Goal: Task Accomplishment & Management: Manage account settings

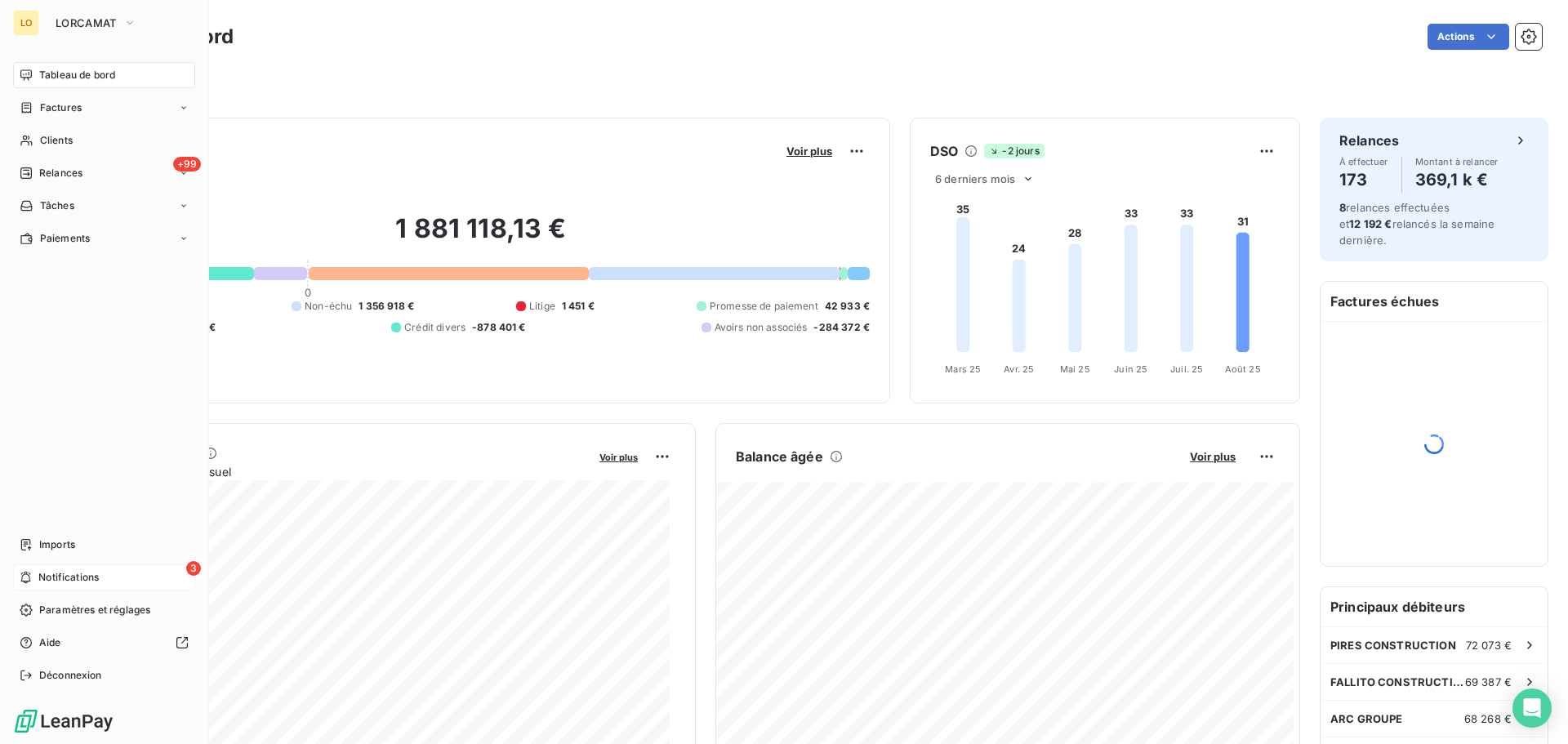
click at [54, 578] on span "Notifications" at bounding box center [68, 577] width 61 height 15
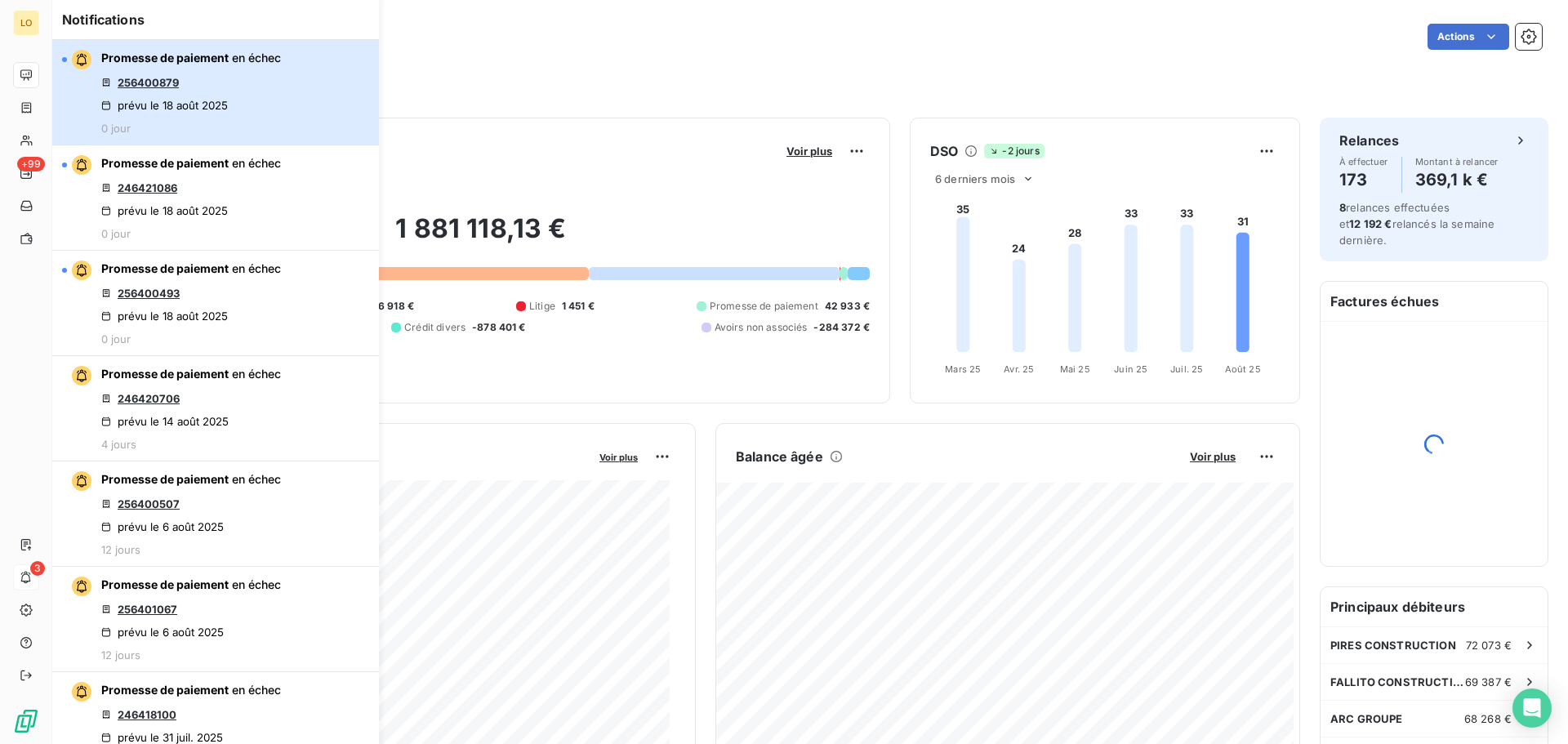
click at [166, 112] on div "Promesse de paiement en échec 256400879 prévu le [DATE] 0 jour" at bounding box center [191, 92] width 180 height 85
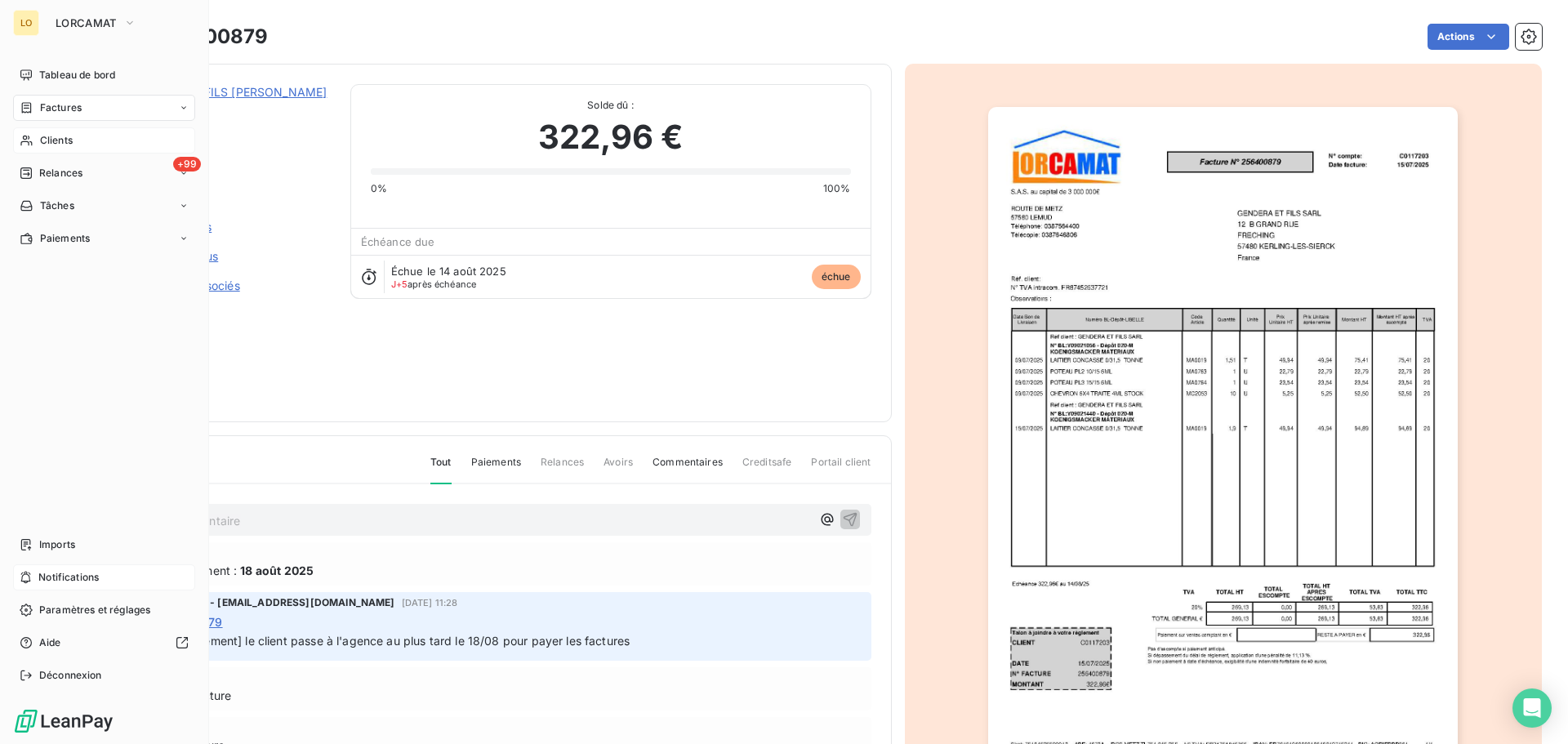
click at [65, 145] on span "Clients" at bounding box center [56, 140] width 33 height 15
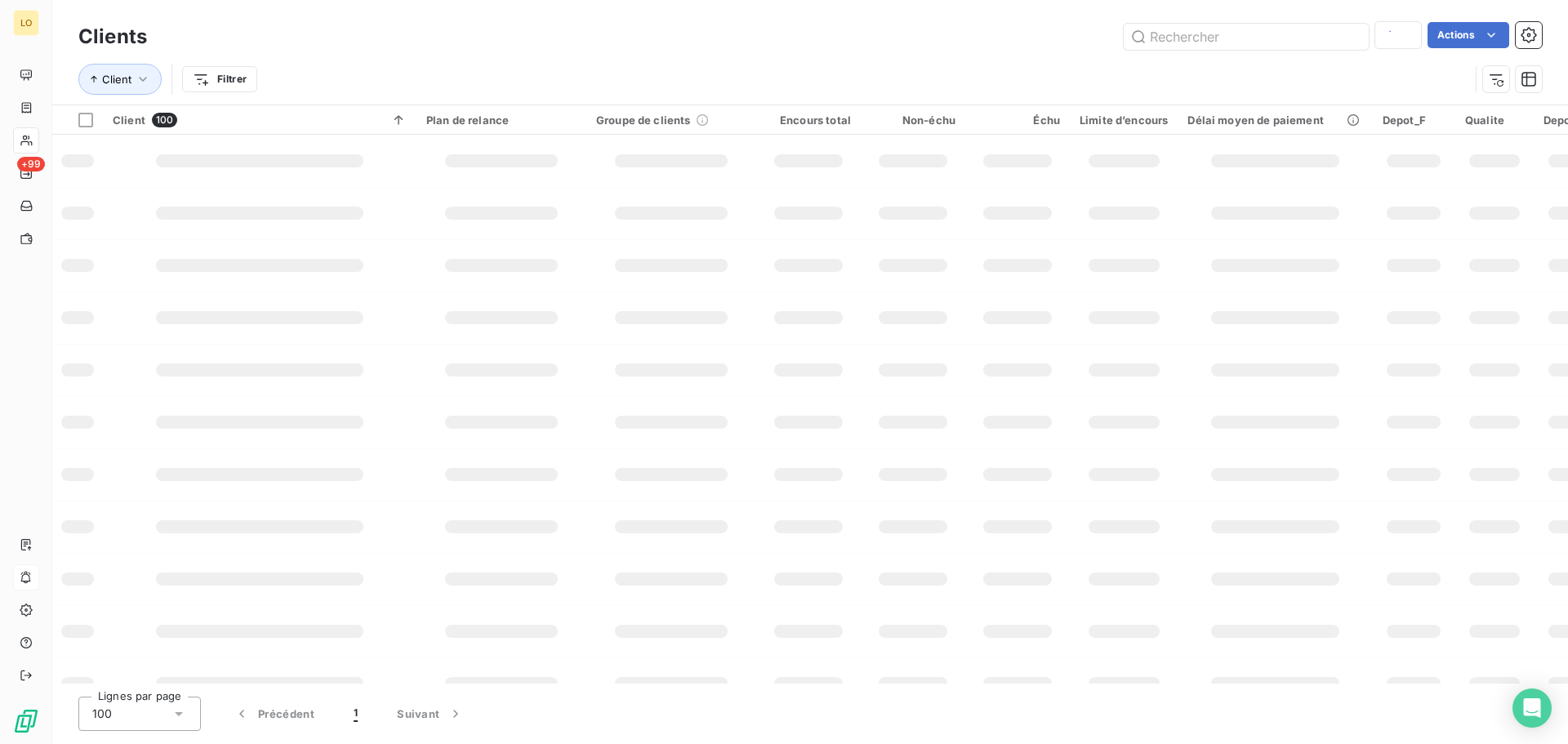
type input "177159"
click at [1198, 36] on input "text" at bounding box center [1246, 36] width 245 height 26
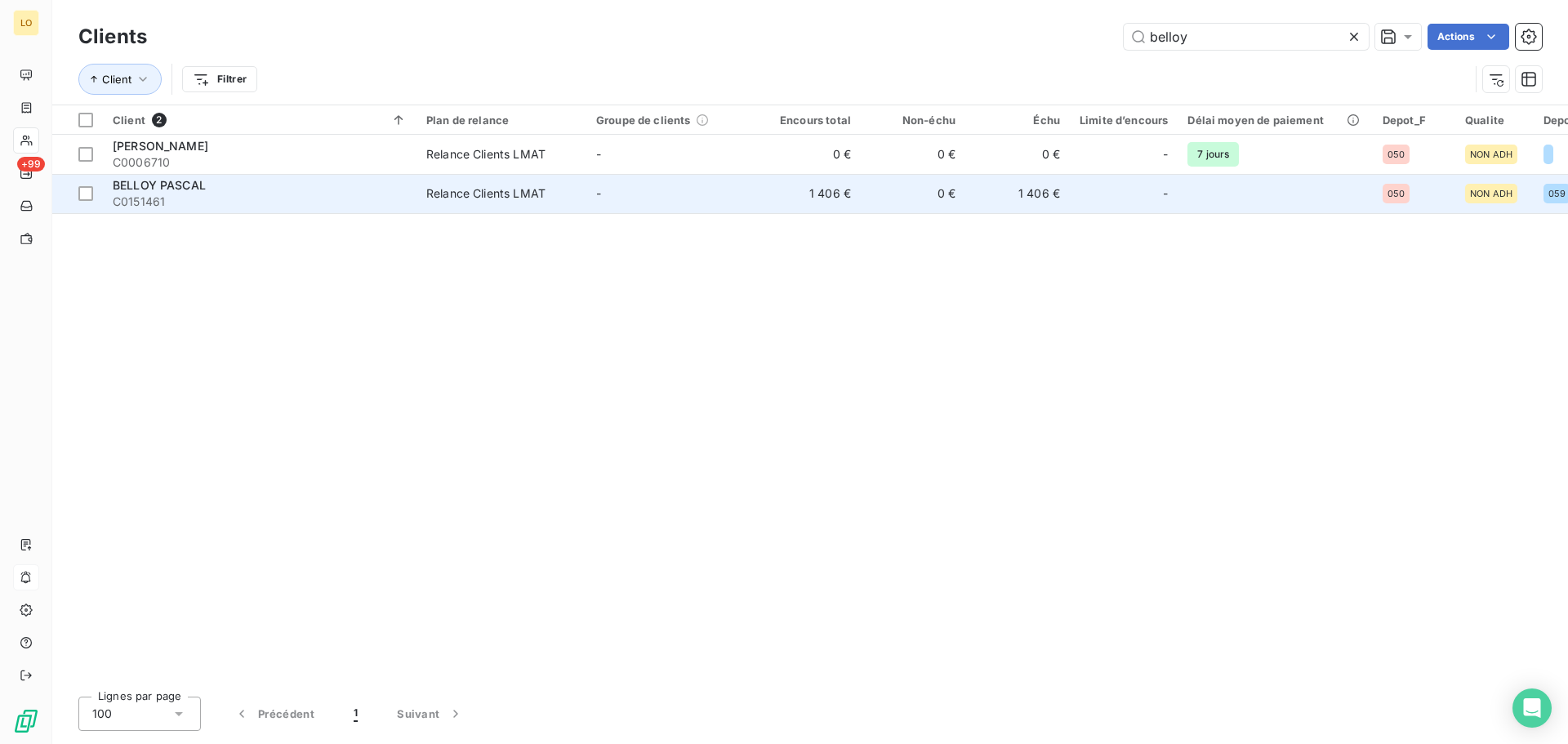
type input "belloy"
click at [904, 190] on td "0 €" at bounding box center [913, 194] width 105 height 39
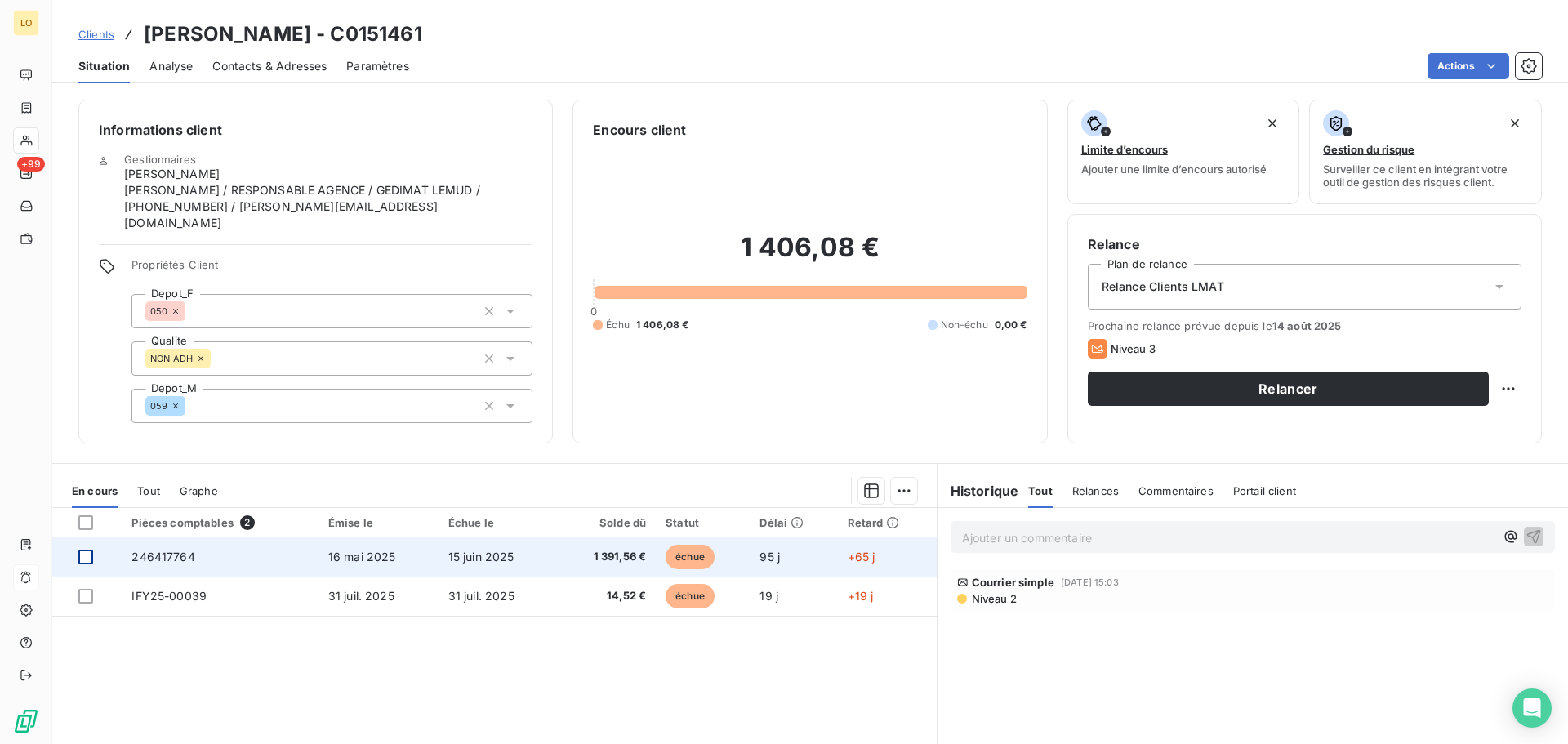
click at [88, 549] on div at bounding box center [86, 557] width 15 height 15
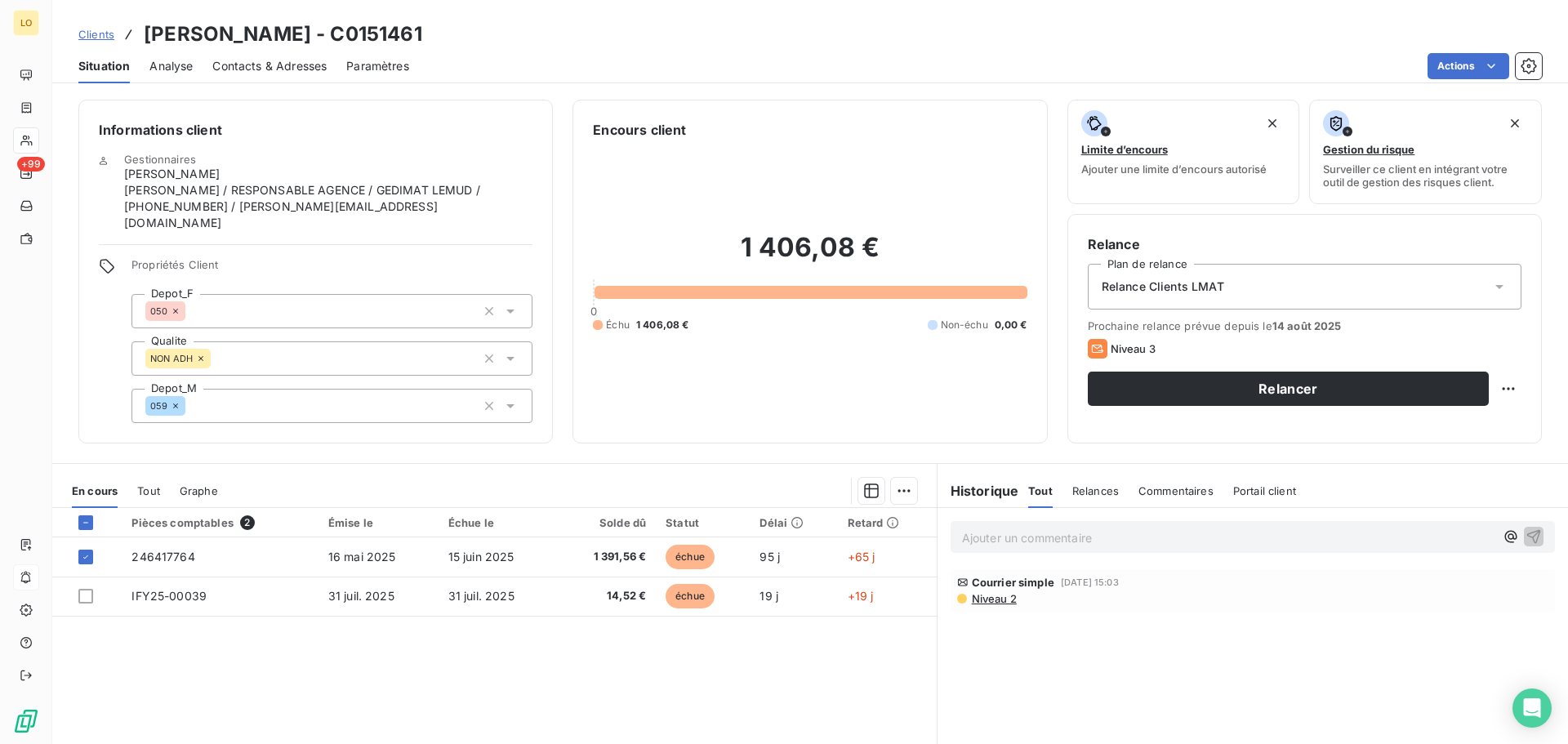
click at [984, 592] on span "Niveau 2" at bounding box center [994, 599] width 47 height 13
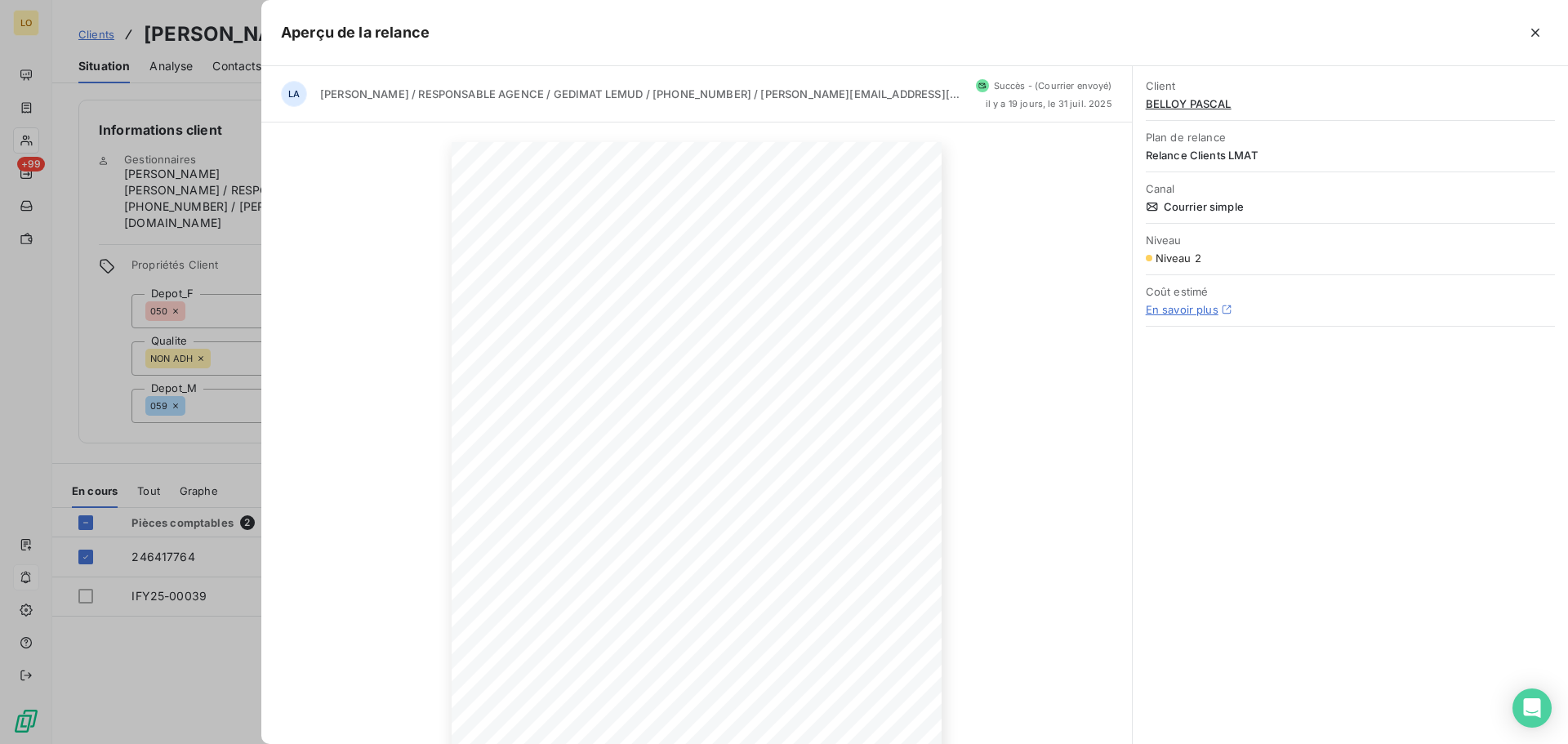
drag, startPoint x: 189, startPoint y: 115, endPoint x: 194, endPoint y: 126, distance: 12.1
click at [190, 115] on div at bounding box center [784, 372] width 1568 height 744
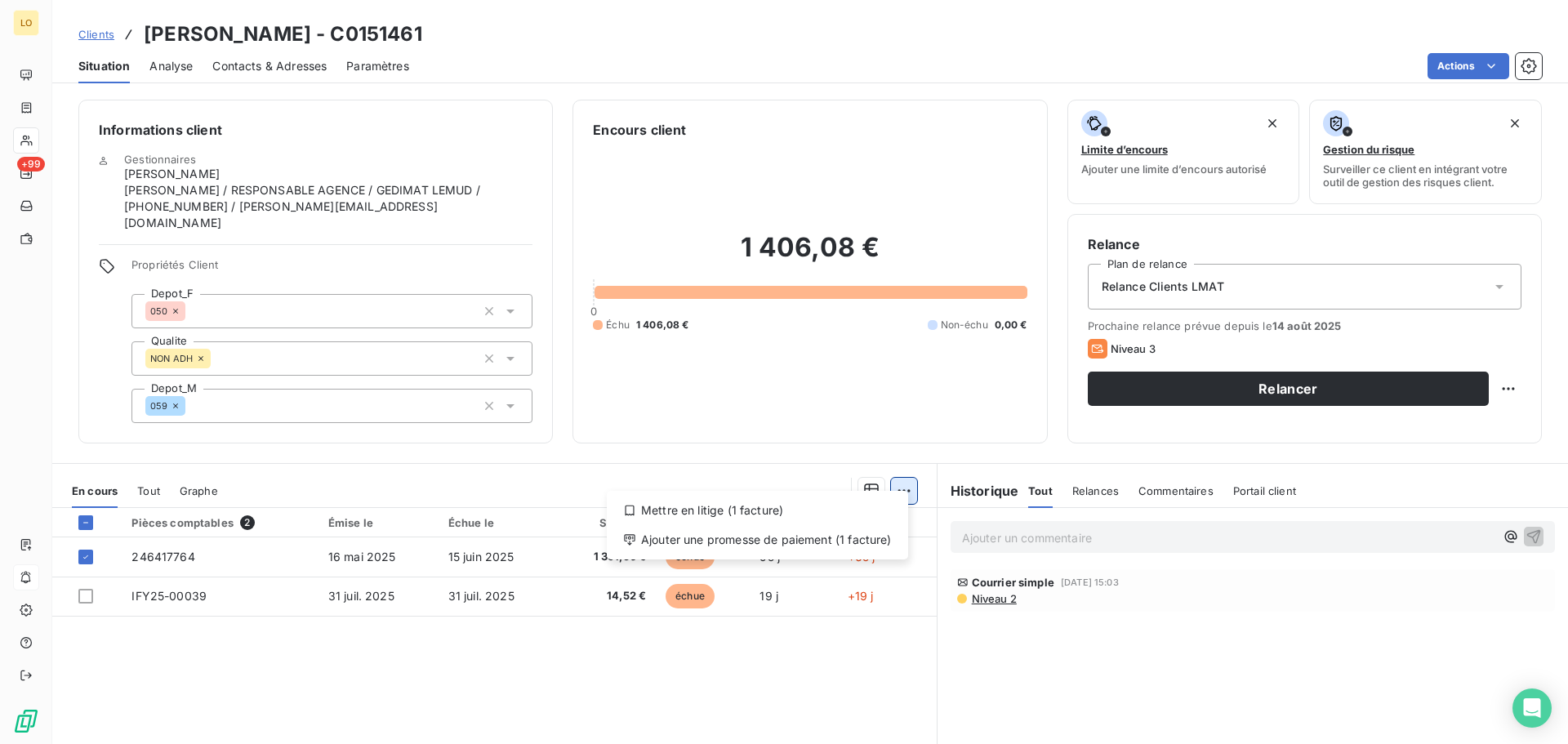
click at [887, 478] on html "LO +99 Clients [PERSON_NAME] - C0151461 Situation Analyse Contacts & Adresses P…" at bounding box center [784, 372] width 1568 height 744
click at [820, 543] on div "Ajouter une promesse de paiement (1 facture)" at bounding box center [758, 540] width 288 height 26
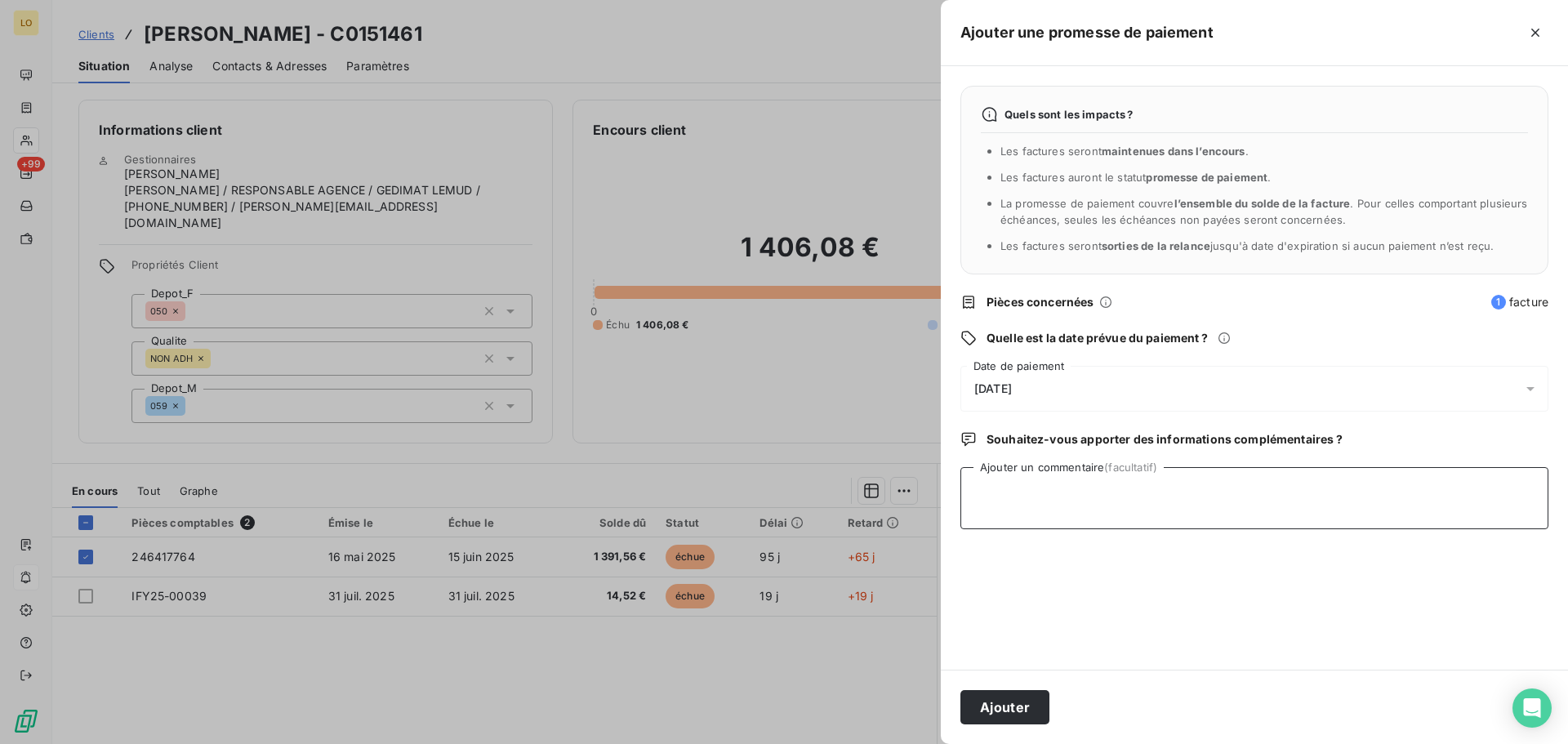
click at [983, 523] on textarea "Ajouter un commentaire (facultatif)" at bounding box center [1255, 498] width 588 height 62
type textarea "Envoi de la facture par mail le [DATE], va nous faire un virement."
click at [1051, 376] on div "[DATE]" at bounding box center [1255, 388] width 588 height 46
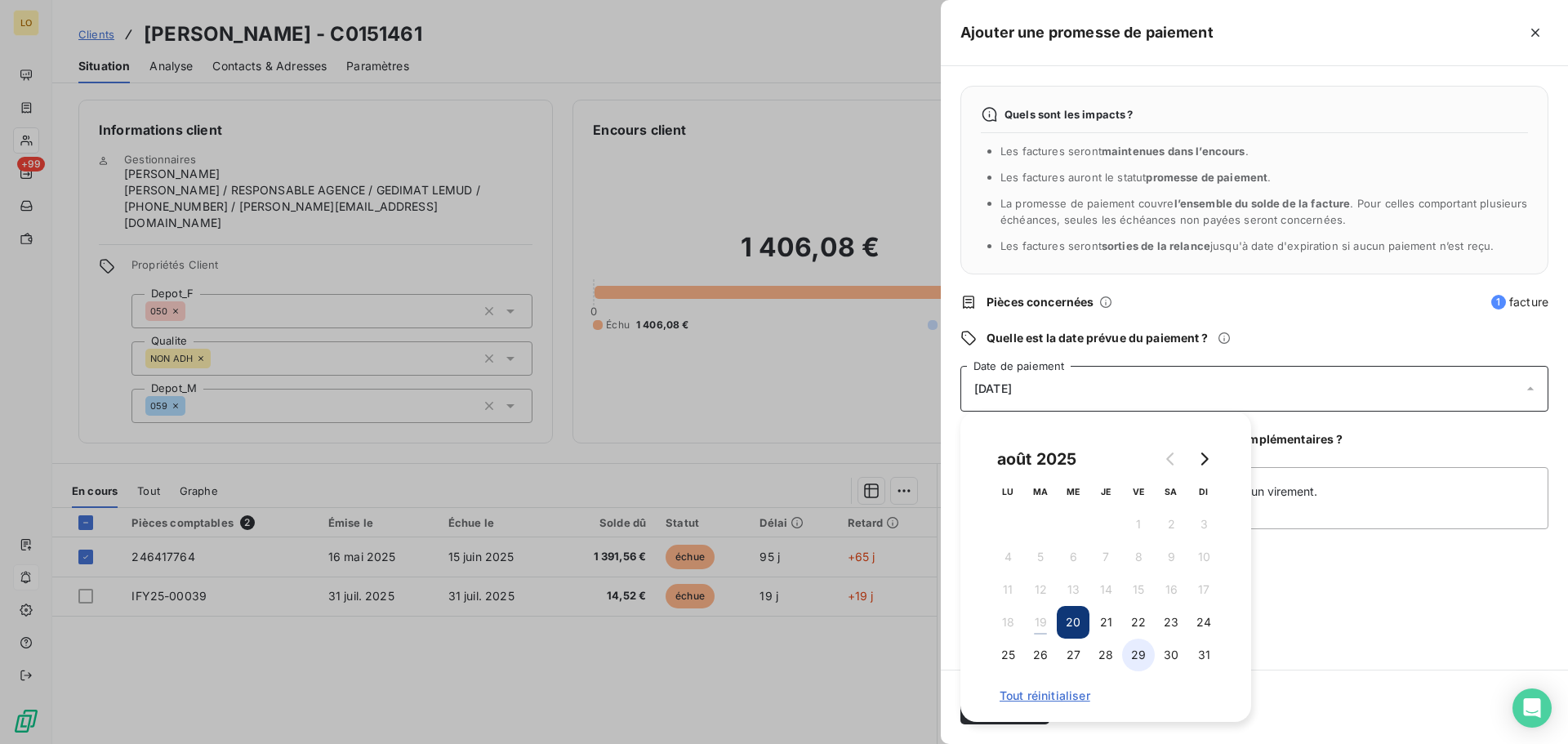
click at [1145, 661] on button "29" at bounding box center [1138, 655] width 33 height 33
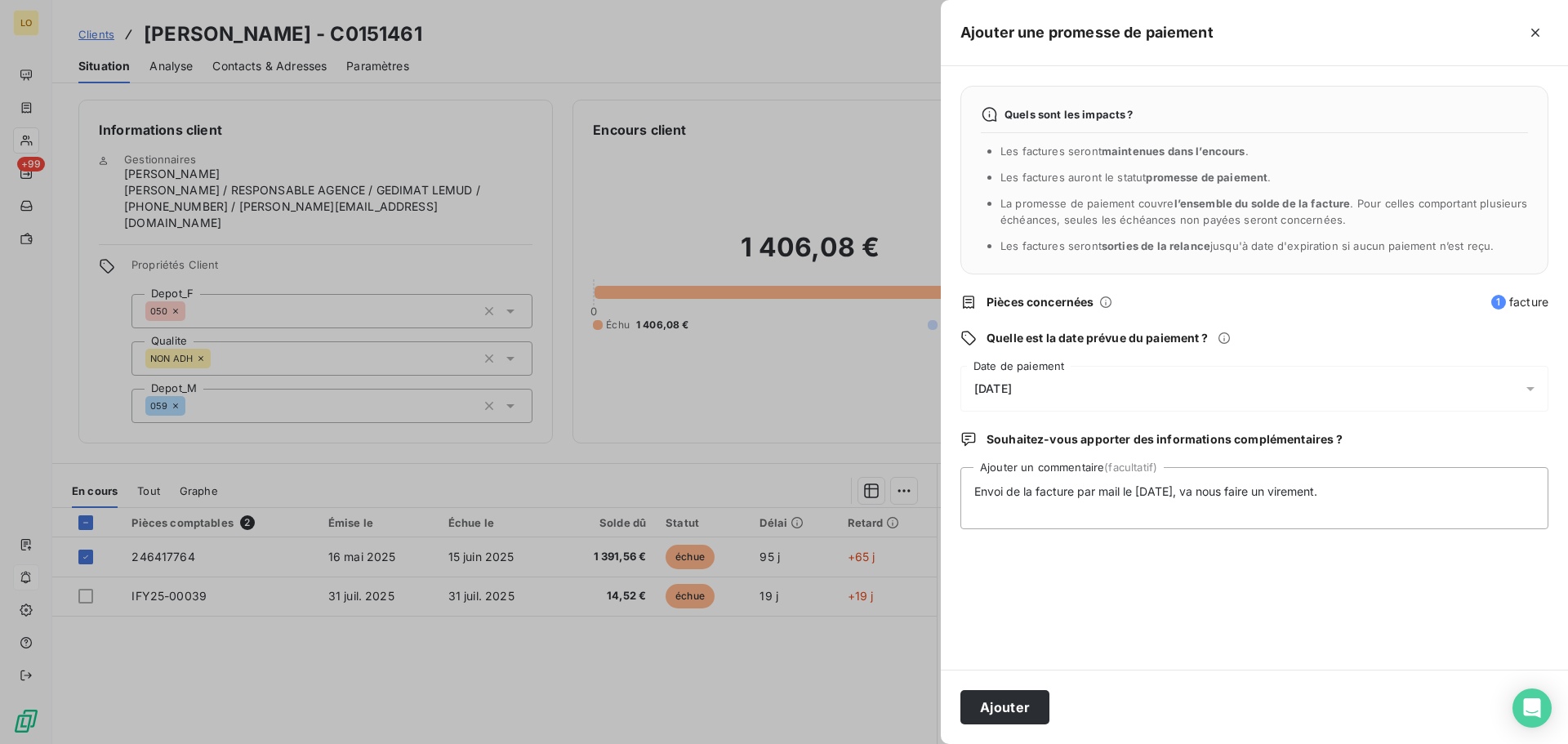
click at [1346, 582] on div "Quels sont les impacts ? Les factures seront maintenues dans l’encours . Les fa…" at bounding box center [1255, 368] width 627 height 604
click at [1025, 707] on button "Ajouter" at bounding box center [1005, 708] width 89 height 35
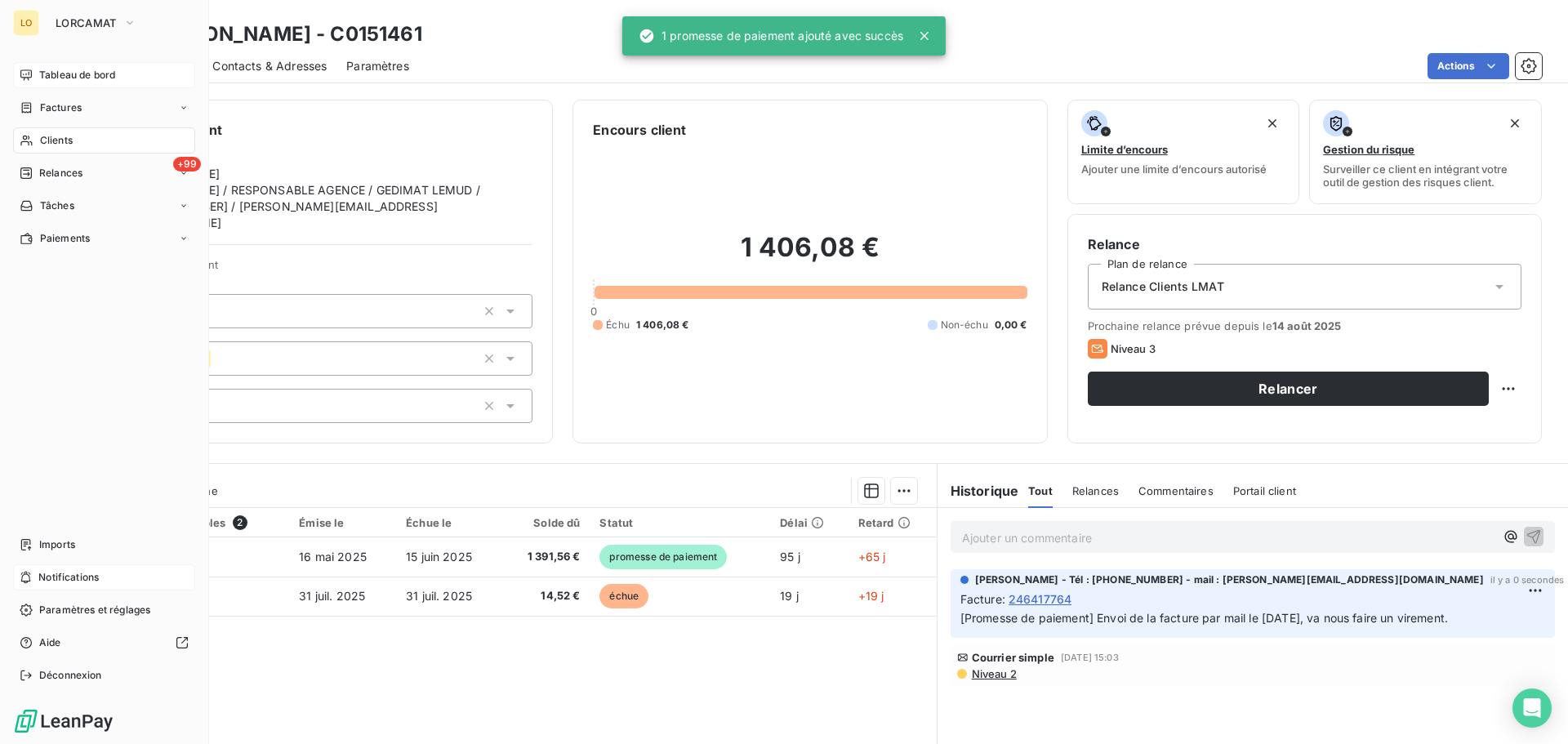
click at [55, 76] on span "Tableau de bord" at bounding box center [77, 75] width 76 height 15
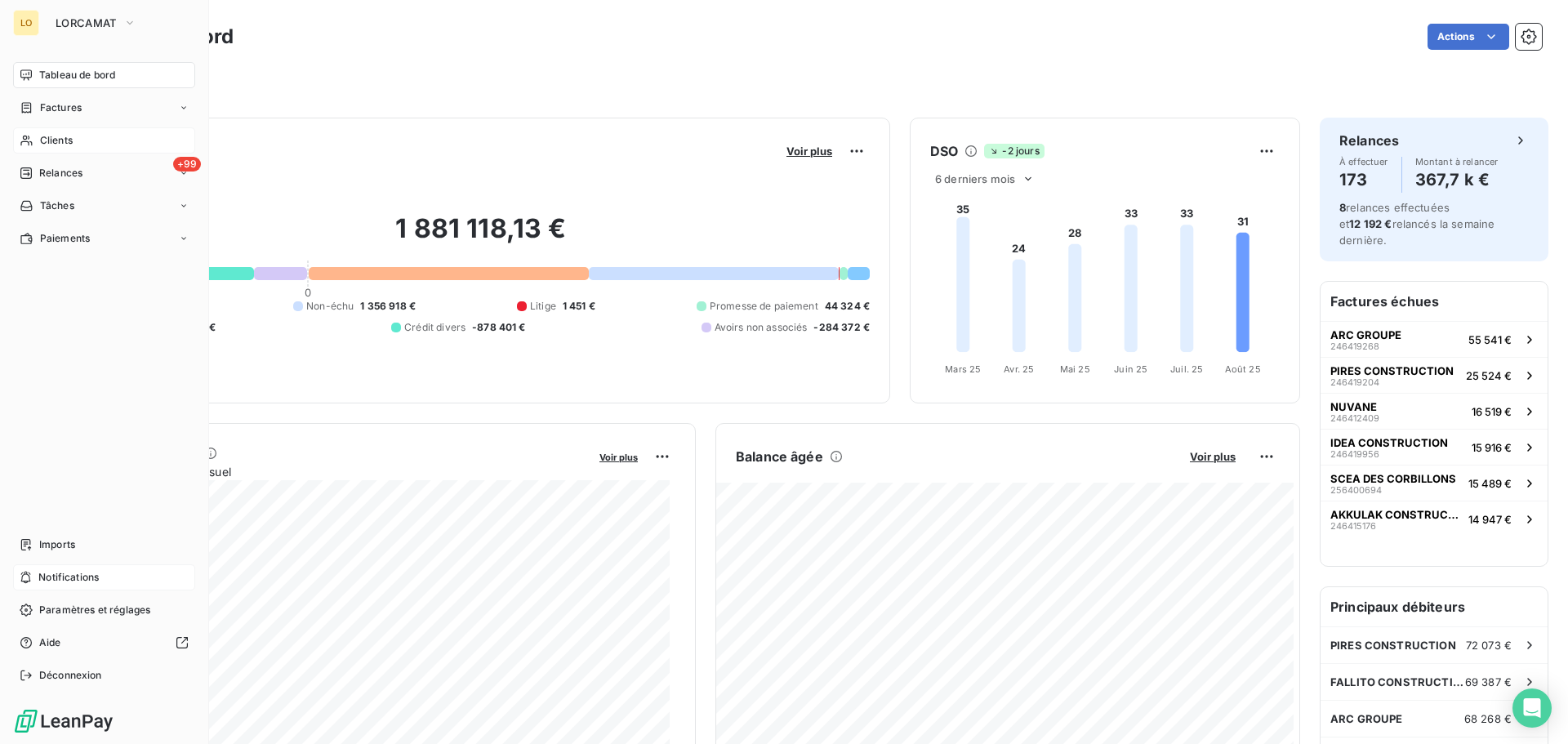
click at [58, 138] on span "Clients" at bounding box center [56, 140] width 33 height 15
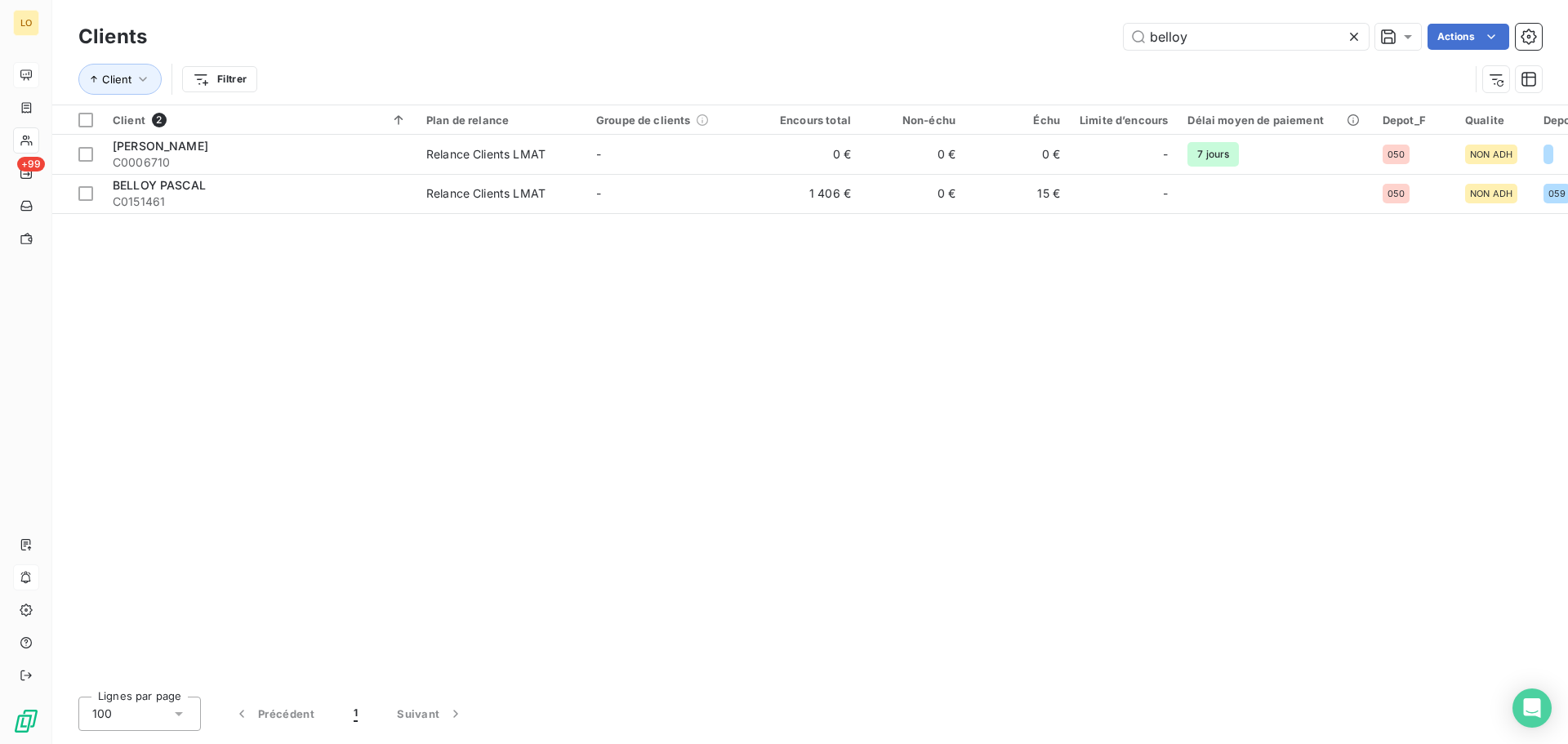
drag, startPoint x: 1251, startPoint y: 42, endPoint x: 1019, endPoint y: 39, distance: 232.0
click at [1019, 39] on div "belloy Actions" at bounding box center [854, 36] width 1375 height 26
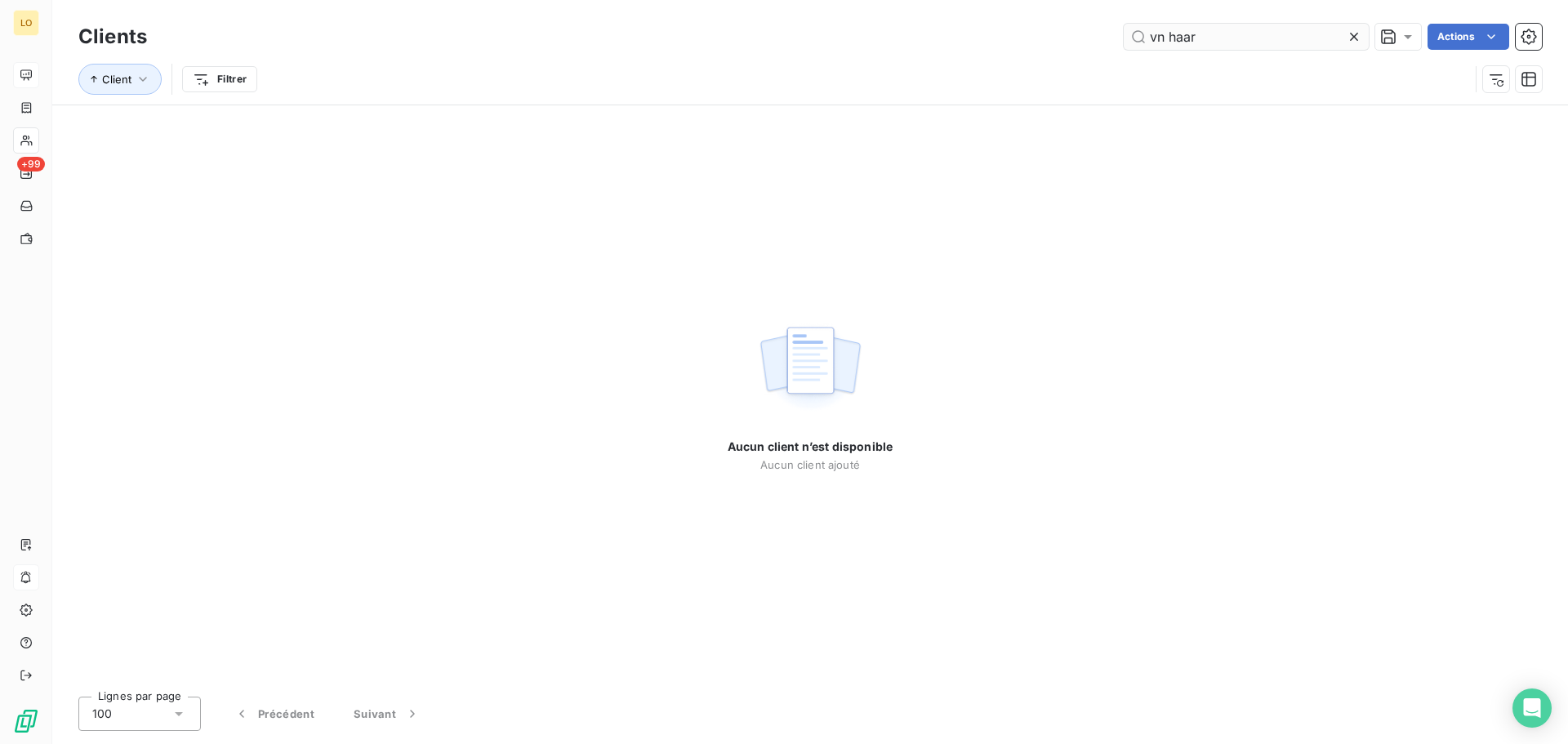
click at [1155, 42] on input "vn haar" at bounding box center [1246, 36] width 245 height 26
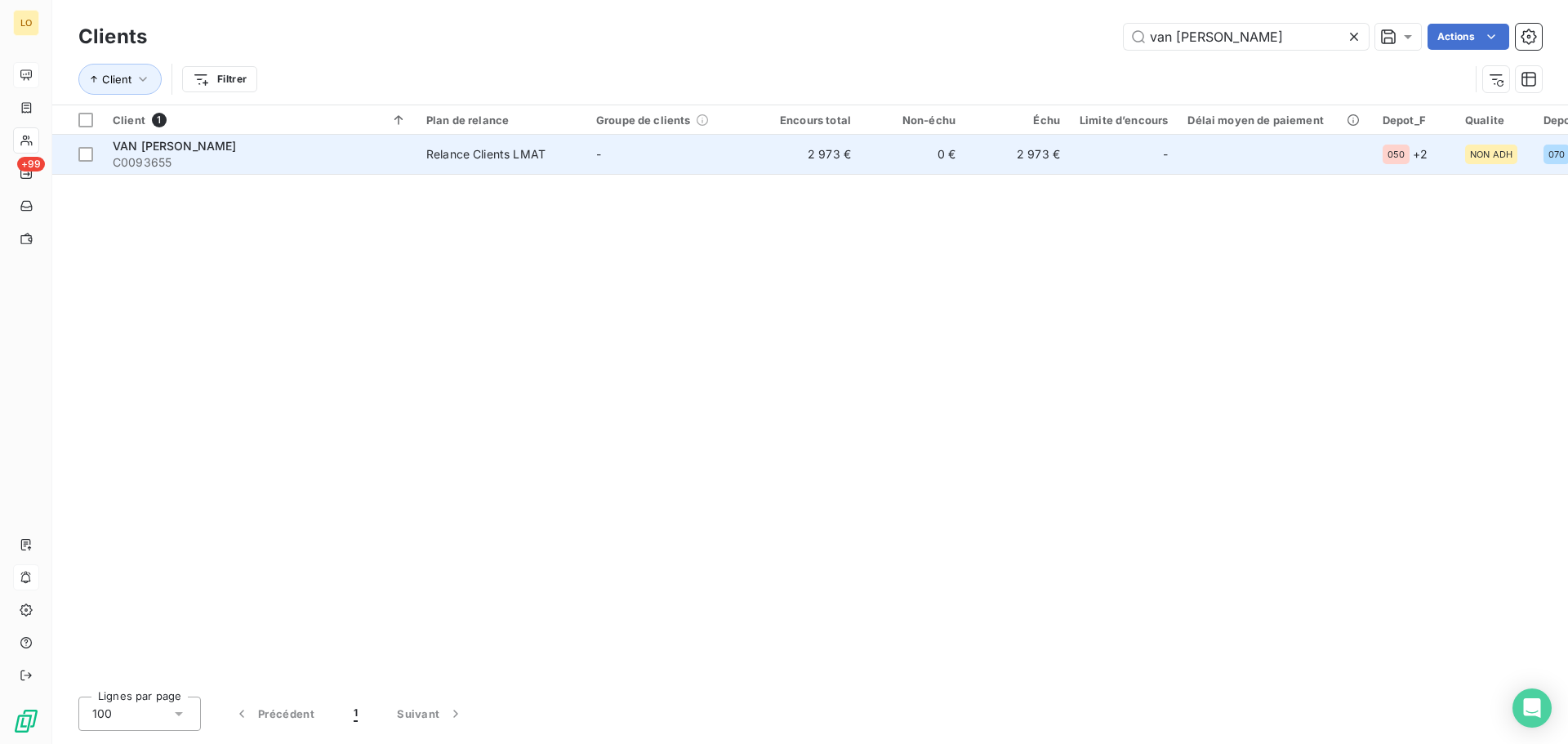
type input "van [PERSON_NAME]"
click at [938, 157] on td "0 €" at bounding box center [913, 154] width 105 height 39
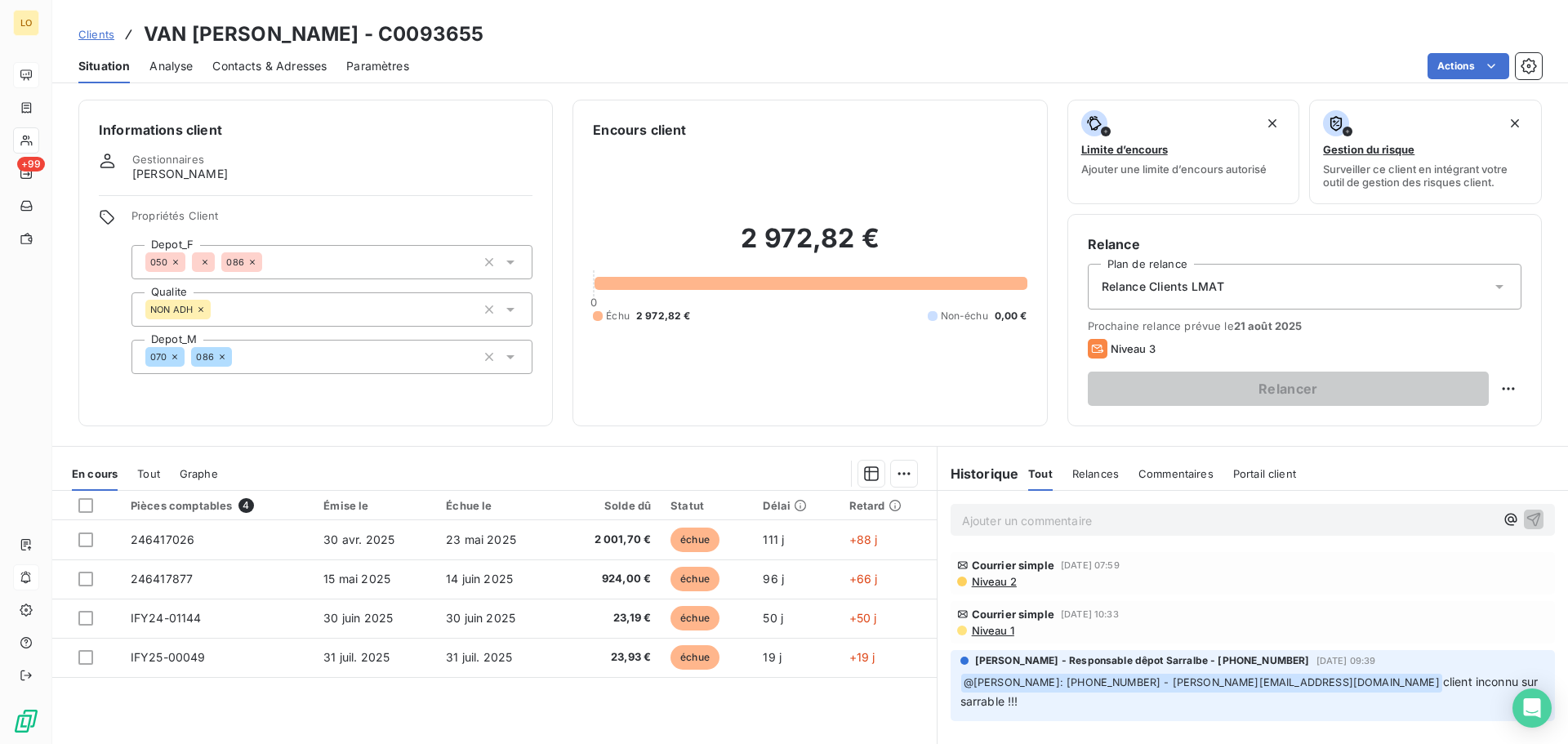
click at [1067, 569] on span "[DATE] 07:59" at bounding box center [1090, 565] width 59 height 9
click at [996, 582] on span "Niveau 2" at bounding box center [994, 582] width 47 height 13
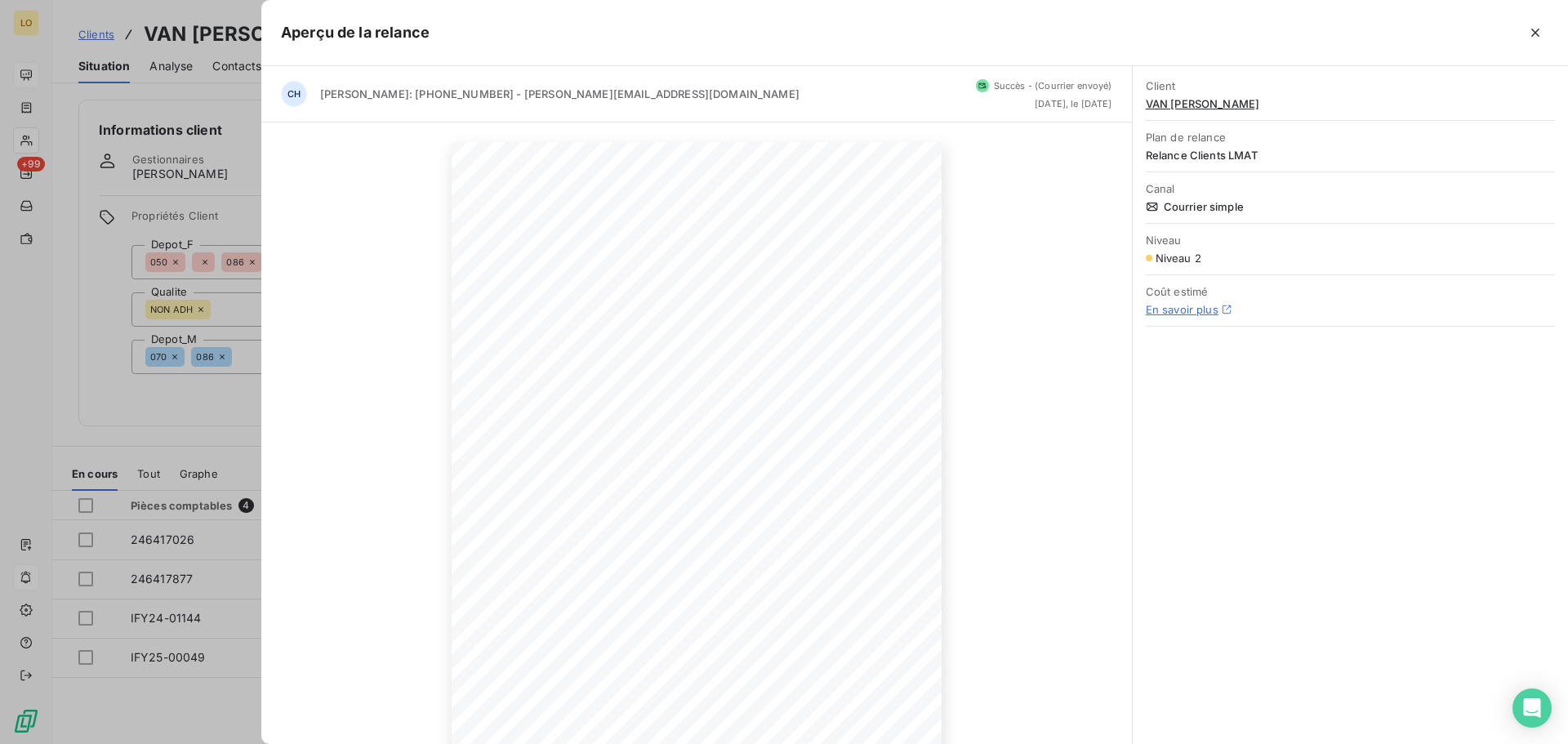
click at [164, 108] on div at bounding box center [784, 372] width 1568 height 744
